Goal: Task Accomplishment & Management: Manage account settings

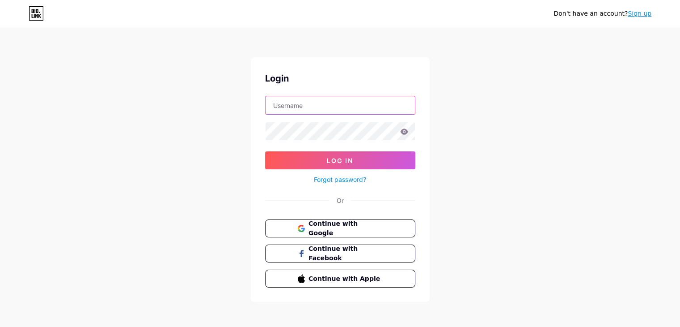
click at [367, 110] on input "text" at bounding box center [340, 105] width 149 height 18
type input "dollemilovely"
click at [340, 179] on link "Forgot password?" at bounding box center [340, 178] width 52 height 9
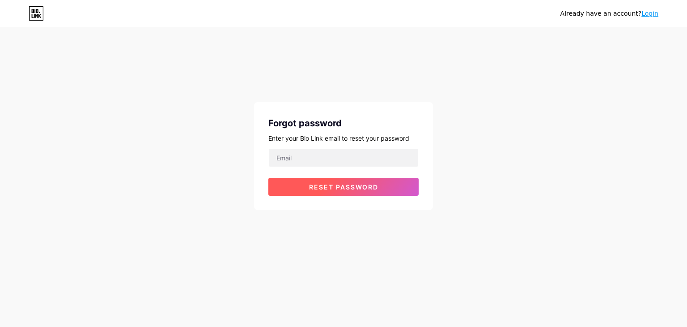
click at [340, 183] on span "Reset password" at bounding box center [343, 187] width 69 height 8
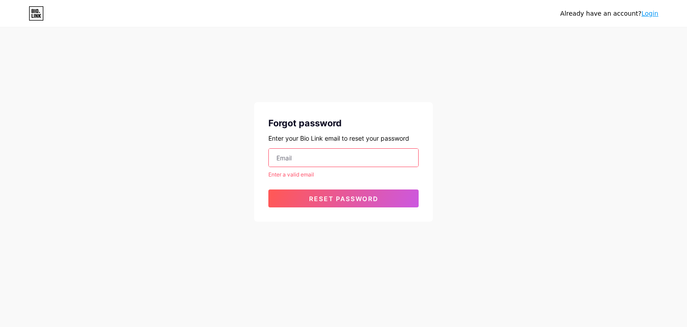
click at [326, 153] on input "email" at bounding box center [343, 158] width 149 height 18
type input "[EMAIL_ADDRESS][DOMAIN_NAME]"
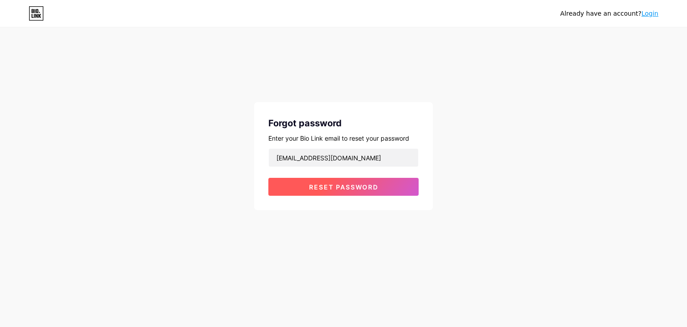
click at [345, 180] on button "Reset password" at bounding box center [343, 187] width 150 height 18
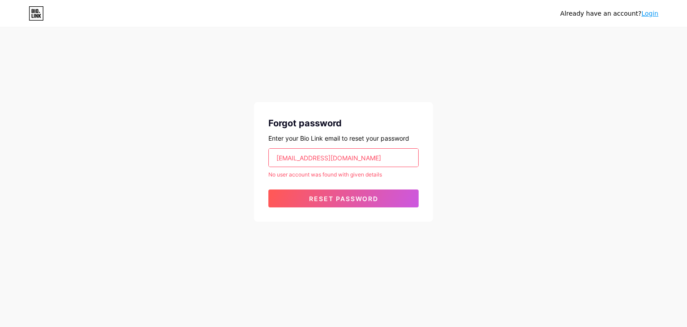
click at [374, 153] on input "[EMAIL_ADDRESS][DOMAIN_NAME]" at bounding box center [343, 158] width 149 height 18
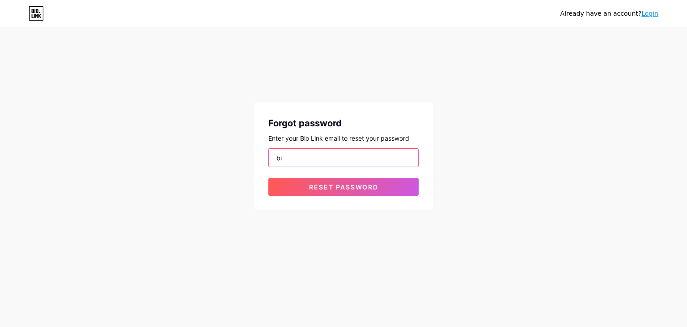
type input "b"
click at [268, 178] on button "Reset password" at bounding box center [343, 187] width 150 height 18
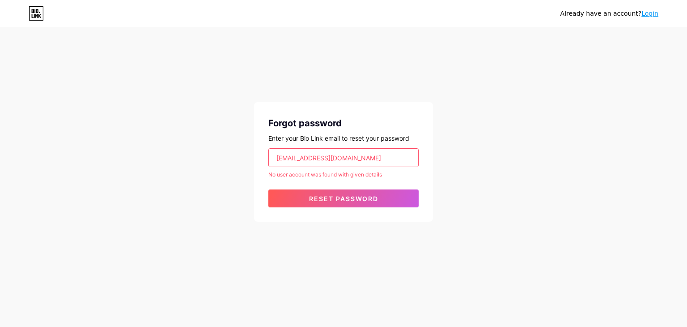
click at [370, 158] on input "[EMAIL_ADDRESS][DOMAIN_NAME]" at bounding box center [343, 158] width 149 height 18
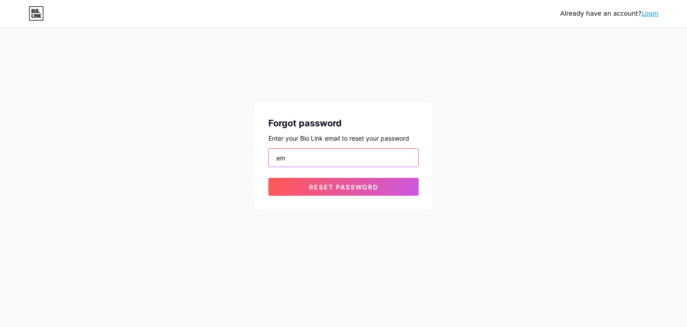
type input "e"
click at [268, 178] on button "Reset password" at bounding box center [343, 187] width 150 height 18
type input "e"
type input "[EMAIL_ADDRESS][DOMAIN_NAME]"
click at [268, 178] on button "Reset password" at bounding box center [343, 187] width 150 height 18
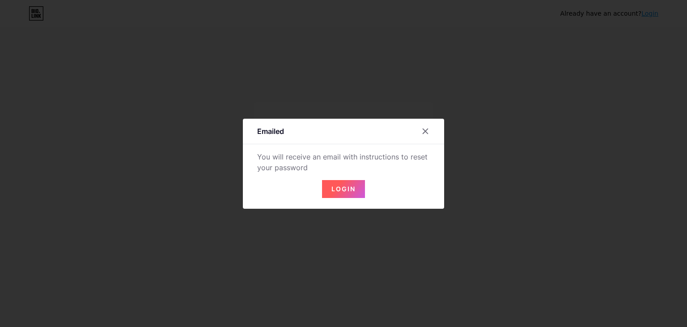
click at [352, 186] on span "Login" at bounding box center [343, 189] width 24 height 8
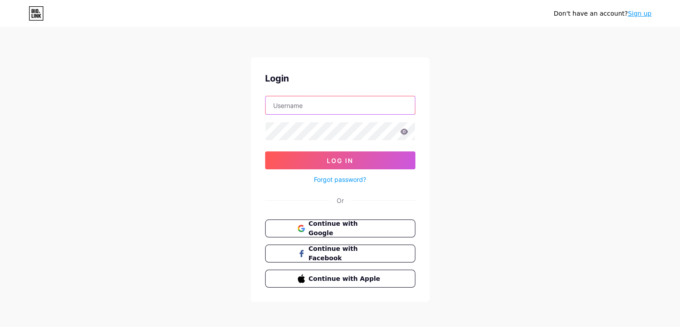
click at [324, 107] on input "text" at bounding box center [340, 105] width 149 height 18
type input "dollemilovely"
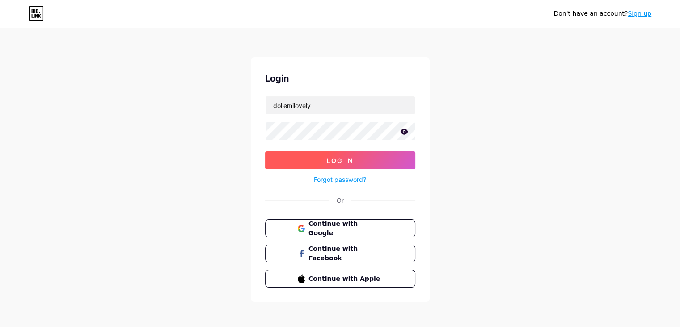
click at [338, 160] on span "Log In" at bounding box center [340, 161] width 26 height 8
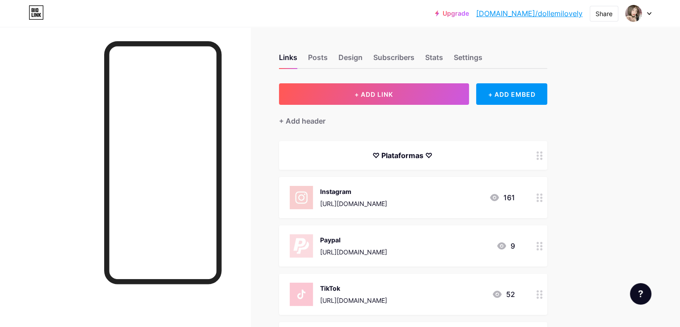
click at [649, 13] on icon at bounding box center [649, 13] width 4 height 3
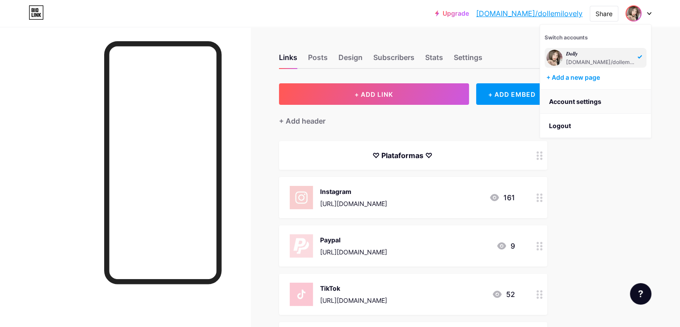
click at [594, 105] on link "Account settings" at bounding box center [595, 101] width 111 height 24
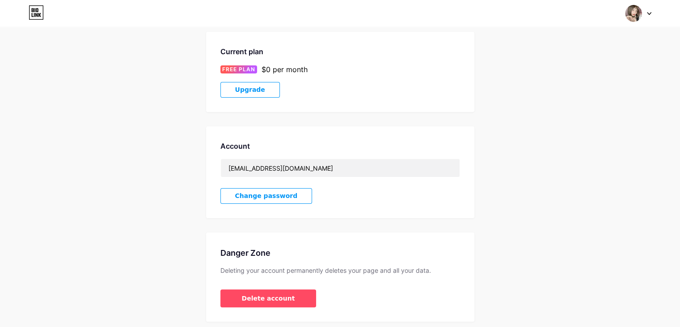
scroll to position [173, 0]
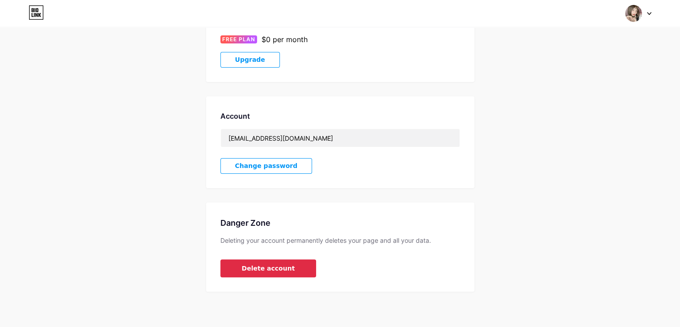
click at [283, 271] on span "Delete account" at bounding box center [268, 267] width 53 height 9
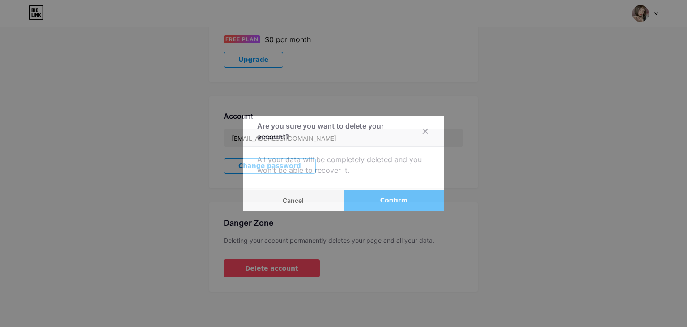
click at [365, 193] on button "Confirm" at bounding box center [394, 200] width 101 height 21
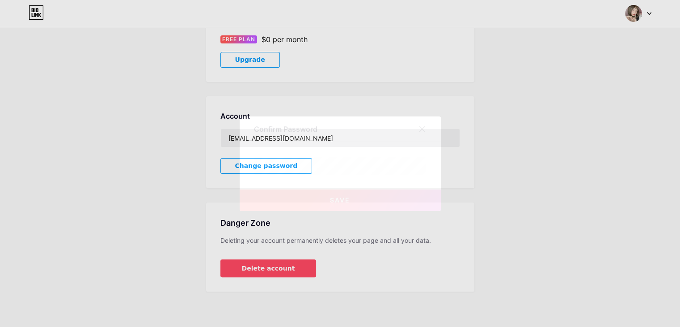
click at [338, 199] on span "Save" at bounding box center [340, 200] width 20 height 8
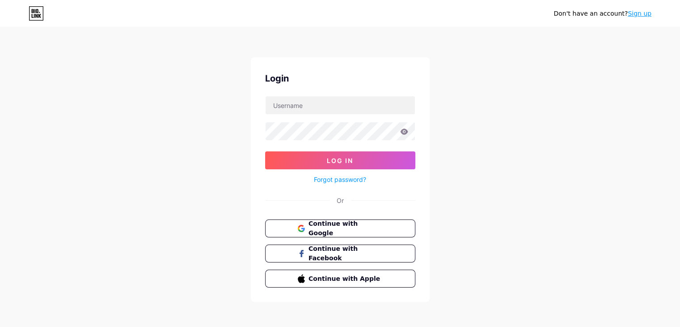
click at [542, 8] on div "Don't have an account? Sign up" at bounding box center [340, 13] width 680 height 14
